Goal: Book appointment/travel/reservation

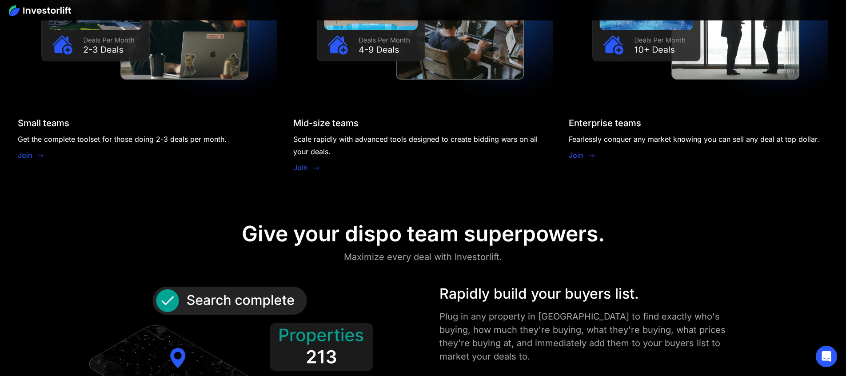
scroll to position [937, 0]
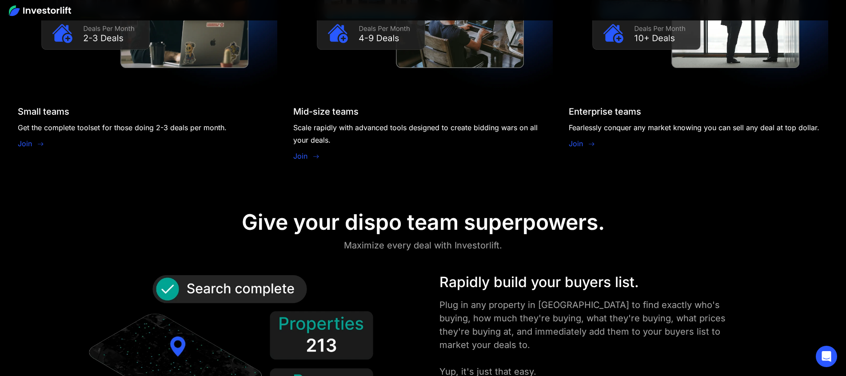
click at [26, 144] on link "Join" at bounding box center [25, 143] width 14 height 11
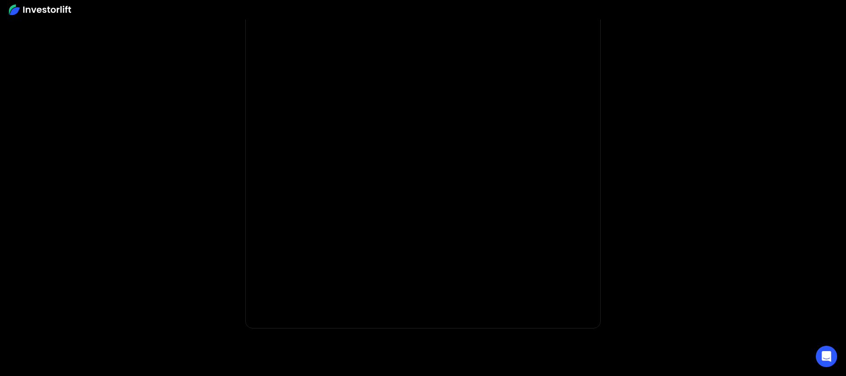
scroll to position [79, 0]
drag, startPoint x: 648, startPoint y: 160, endPoint x: 642, endPoint y: 166, distance: 8.2
click at [648, 160] on body "* Important: Investorlift requires a minimum investment of $2,000 to join. * * …" at bounding box center [423, 187] width 846 height 532
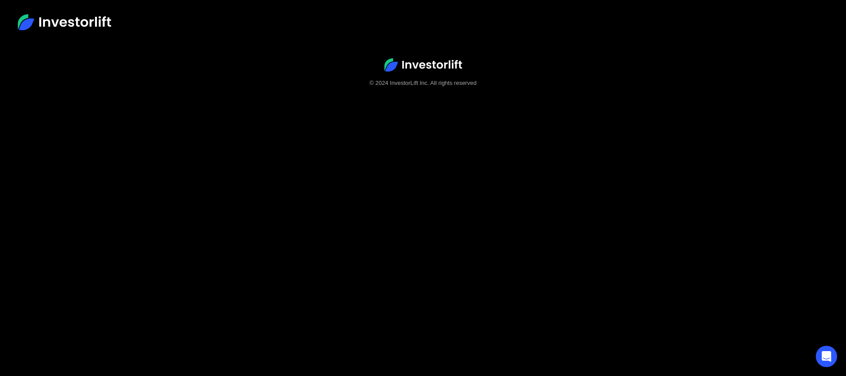
scroll to position [56, 0]
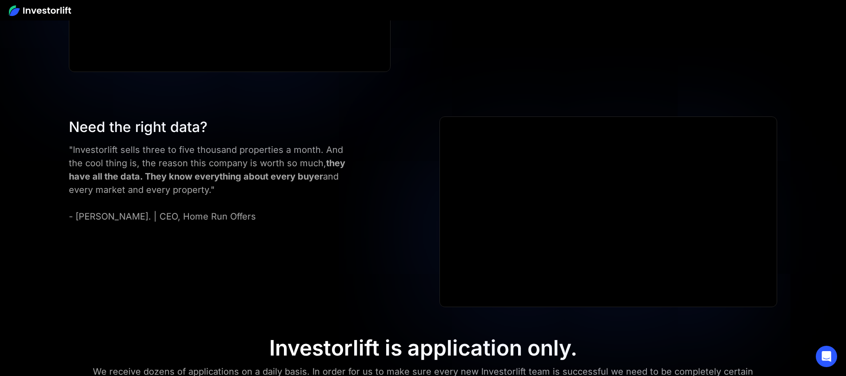
scroll to position [3902, 0]
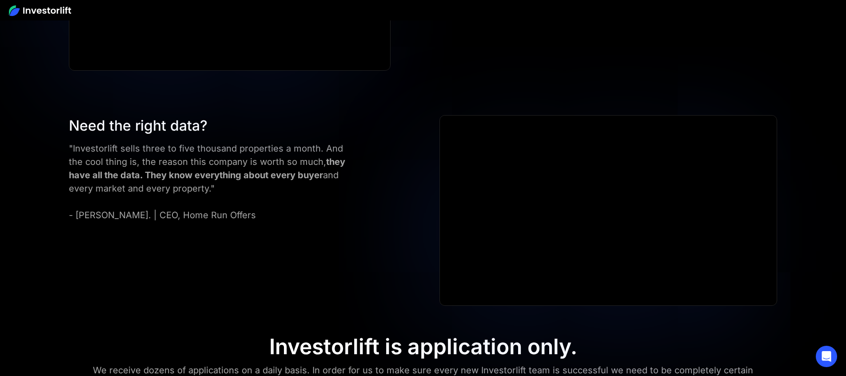
drag, startPoint x: 139, startPoint y: 180, endPoint x: 91, endPoint y: 186, distance: 47.4
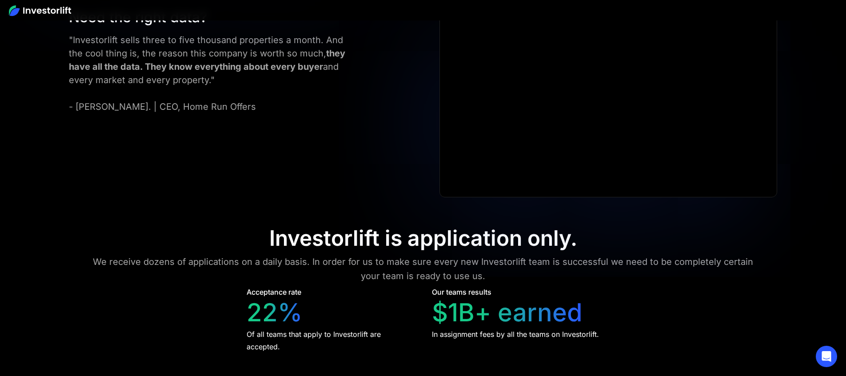
scroll to position [3509, 0]
